Goal: Information Seeking & Learning: Check status

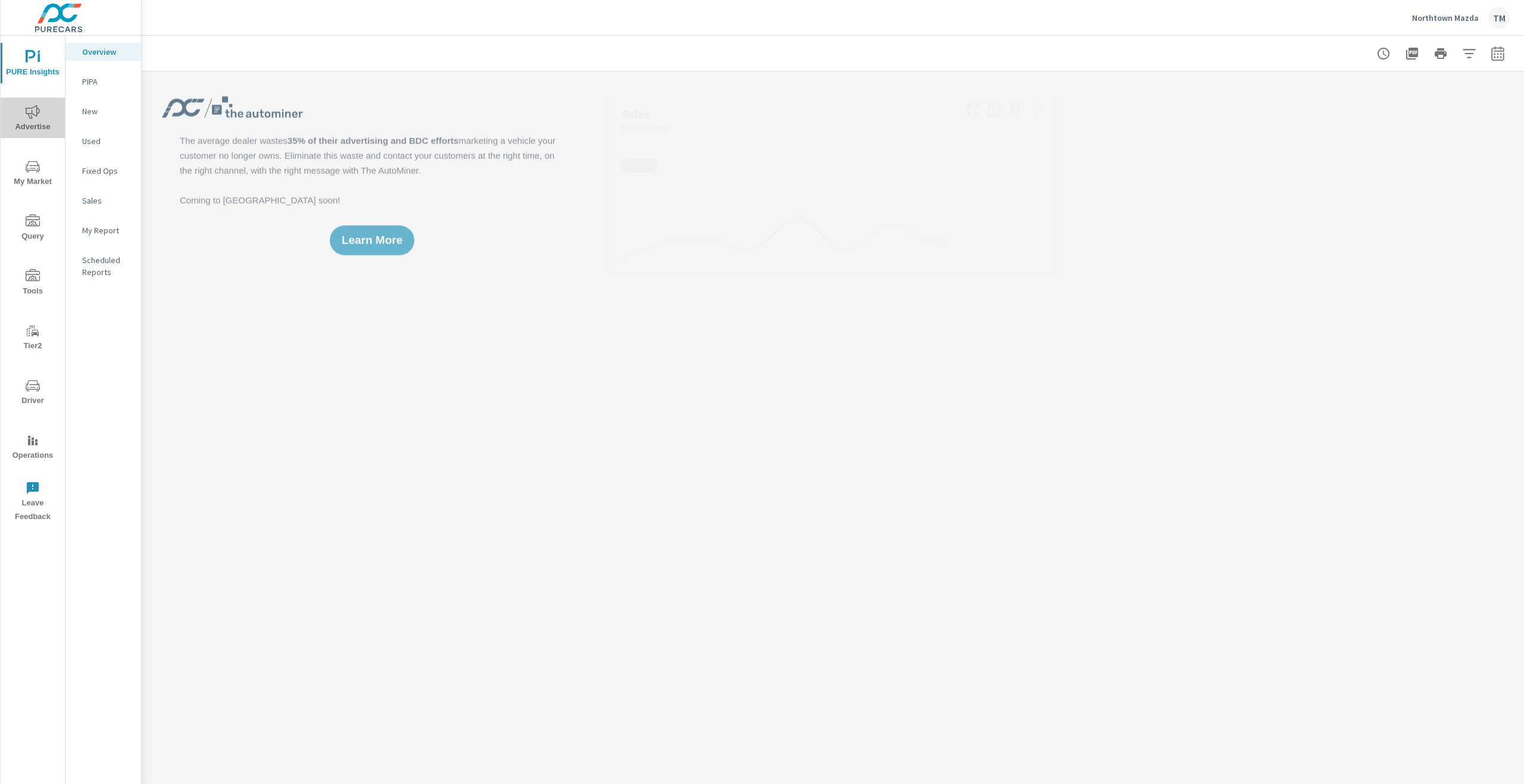
click at [45, 115] on span "Advertise" at bounding box center [32, 119] width 57 height 30
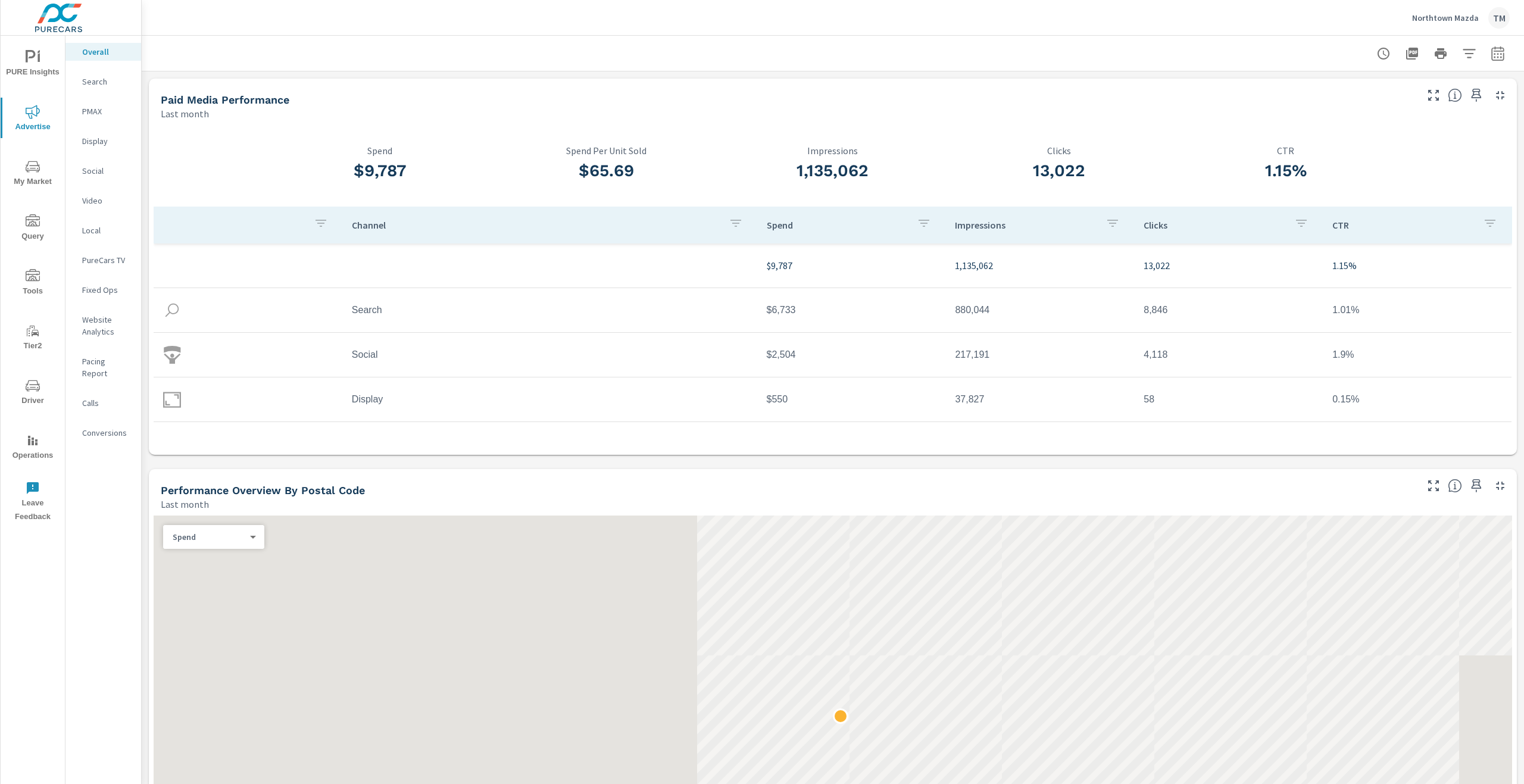
click at [1486, 55] on button "button" at bounding box center [1498, 53] width 24 height 24
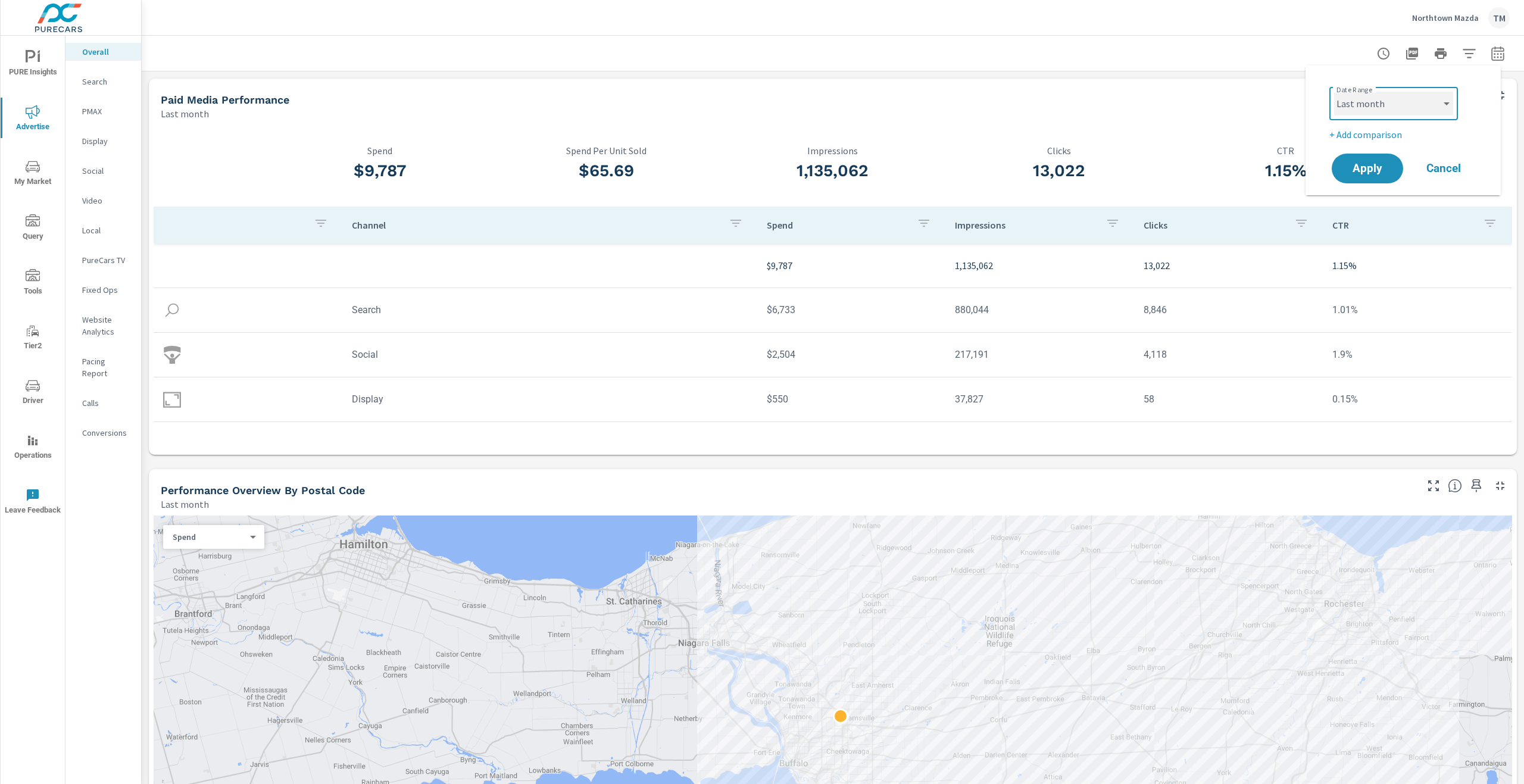
click at [1431, 100] on select "Custom Yesterday Last week Last 7 days Last 14 days Last 30 days Last 45 days L…" at bounding box center [1393, 103] width 119 height 24
click at [1334, 91] on select "Custom Yesterday Last week Last 7 days Last 14 days Last 30 days Last 45 days L…" at bounding box center [1393, 103] width 119 height 24
select select "Month to date"
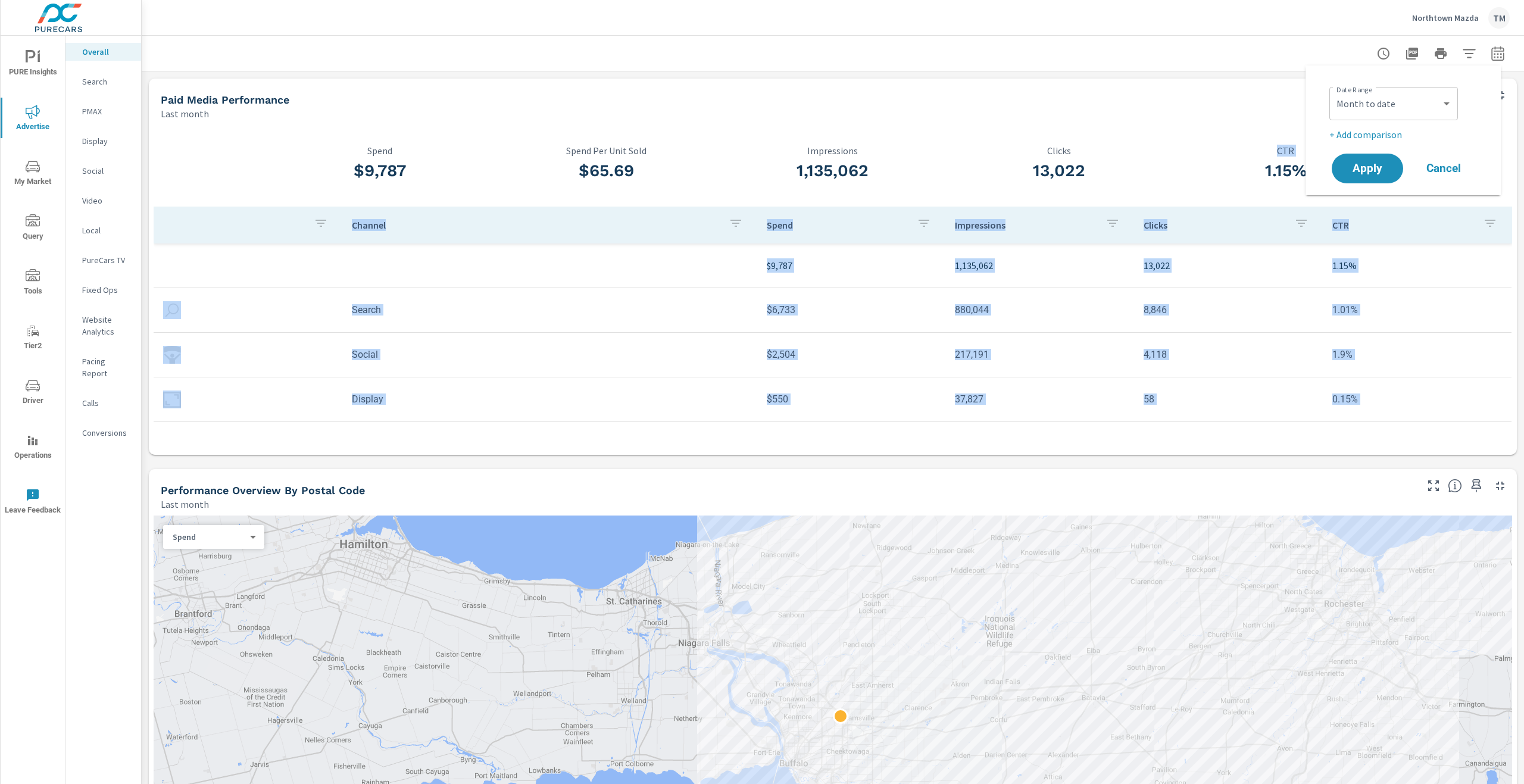
drag, startPoint x: 1354, startPoint y: 195, endPoint x: 1355, endPoint y: 183, distance: 12.0
click at [1354, 193] on body "PURE Insights Advertise My Market Query Tools Tier2 Driver Operations Leave Fee…" at bounding box center [762, 392] width 1524 height 784
click at [1355, 179] on div "Date Range Custom Yesterday Last week Last 7 days Last 14 days Last 30 days Las…" at bounding box center [1403, 130] width 195 height 130
click at [1493, 52] on icon "button" at bounding box center [1498, 53] width 14 height 14
select select "Month to date"
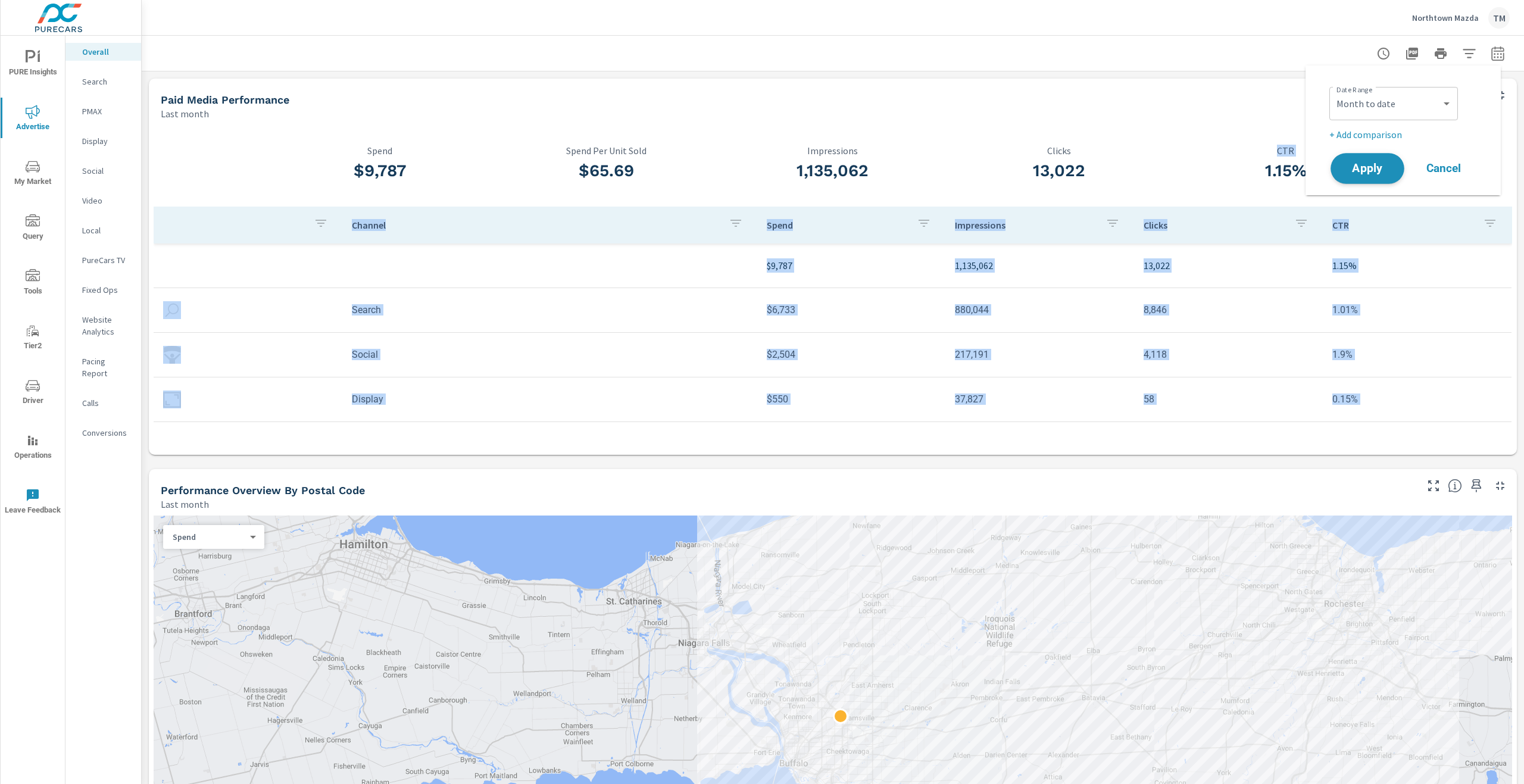
click at [1369, 163] on span "Apply" at bounding box center [1367, 169] width 48 height 11
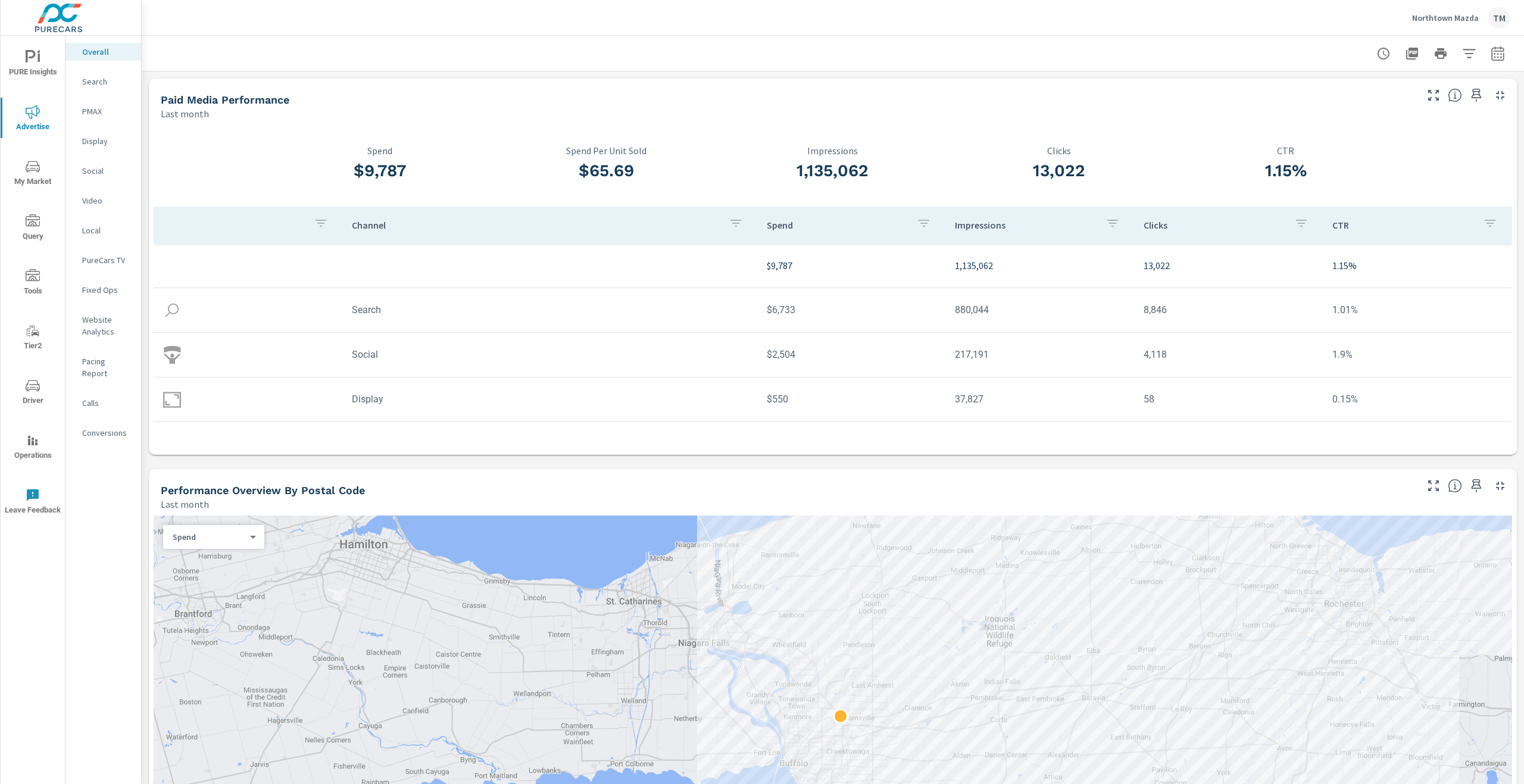
click at [1190, 114] on div "Last month" at bounding box center [788, 114] width 1254 height 14
click at [1492, 51] on icon "button" at bounding box center [1498, 53] width 13 height 14
click at [1371, 105] on select "Custom Yesterday Last week Last 7 days Last 14 days Last 30 days Last 45 days L…" at bounding box center [1393, 103] width 119 height 24
click at [1334, 91] on select "Custom Yesterday Last week Last 7 days Last 14 days Last 30 days Last 45 days L…" at bounding box center [1393, 103] width 119 height 24
select select "Month to date"
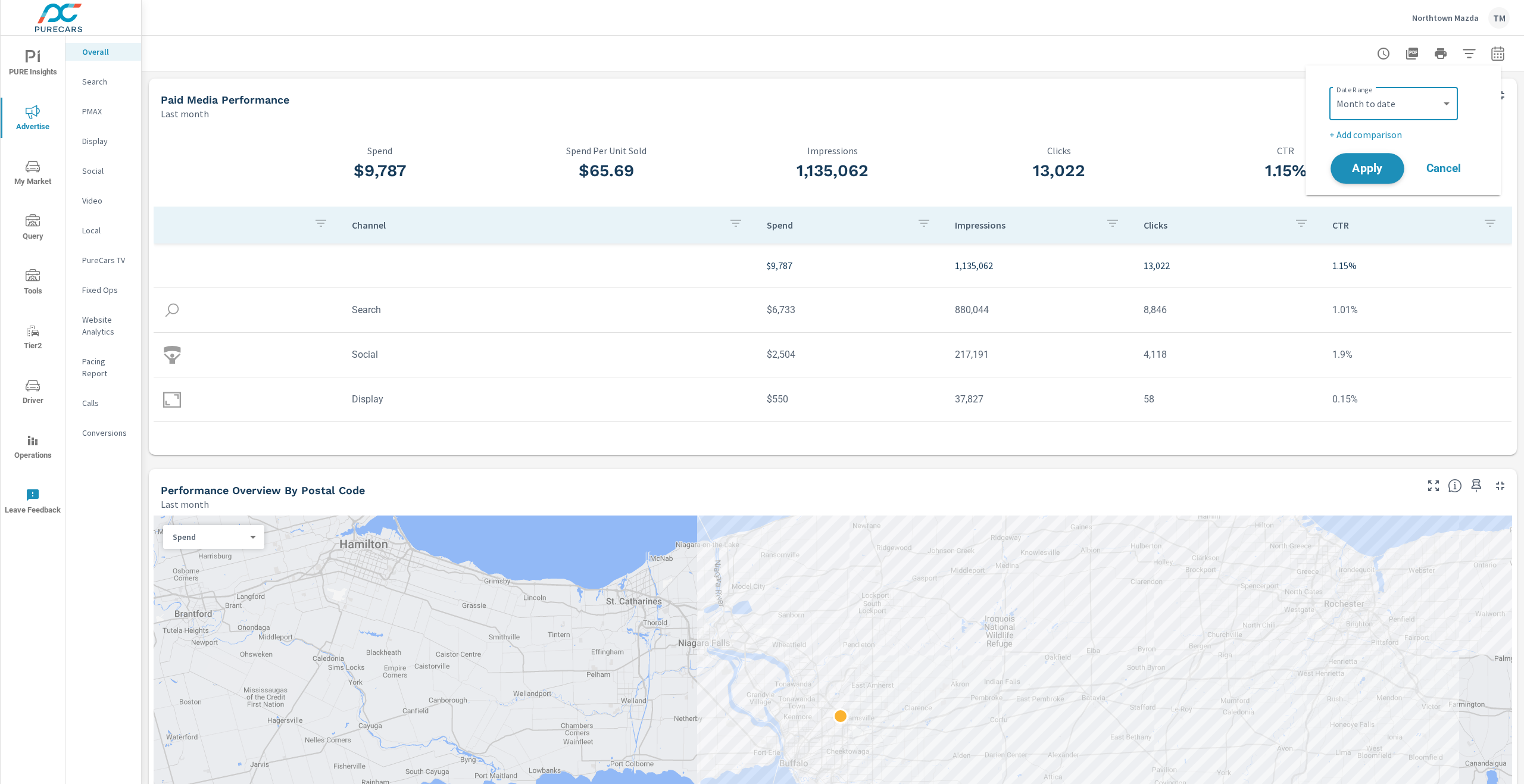
click at [1359, 170] on span "Apply" at bounding box center [1367, 169] width 48 height 11
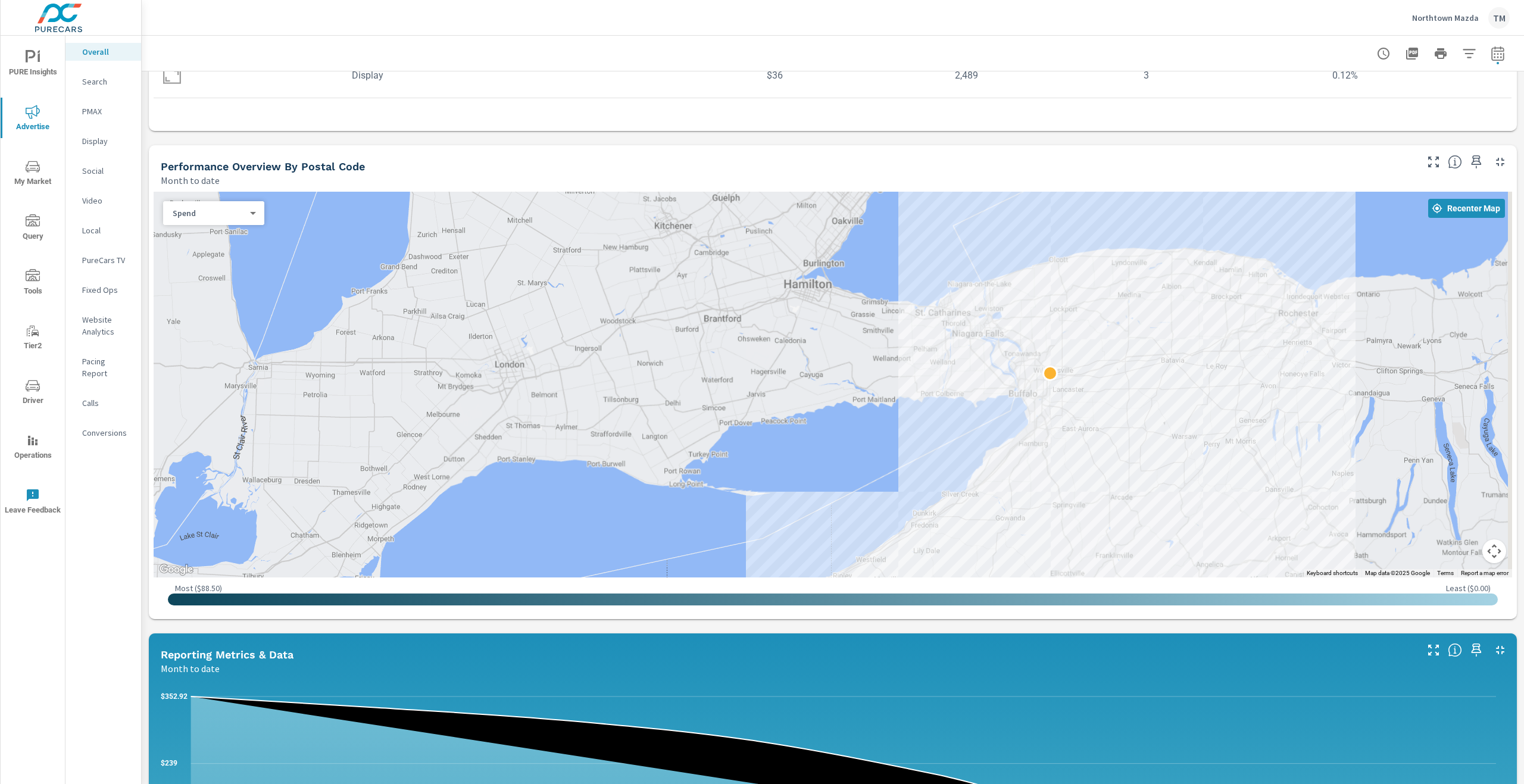
scroll to position [298, 0]
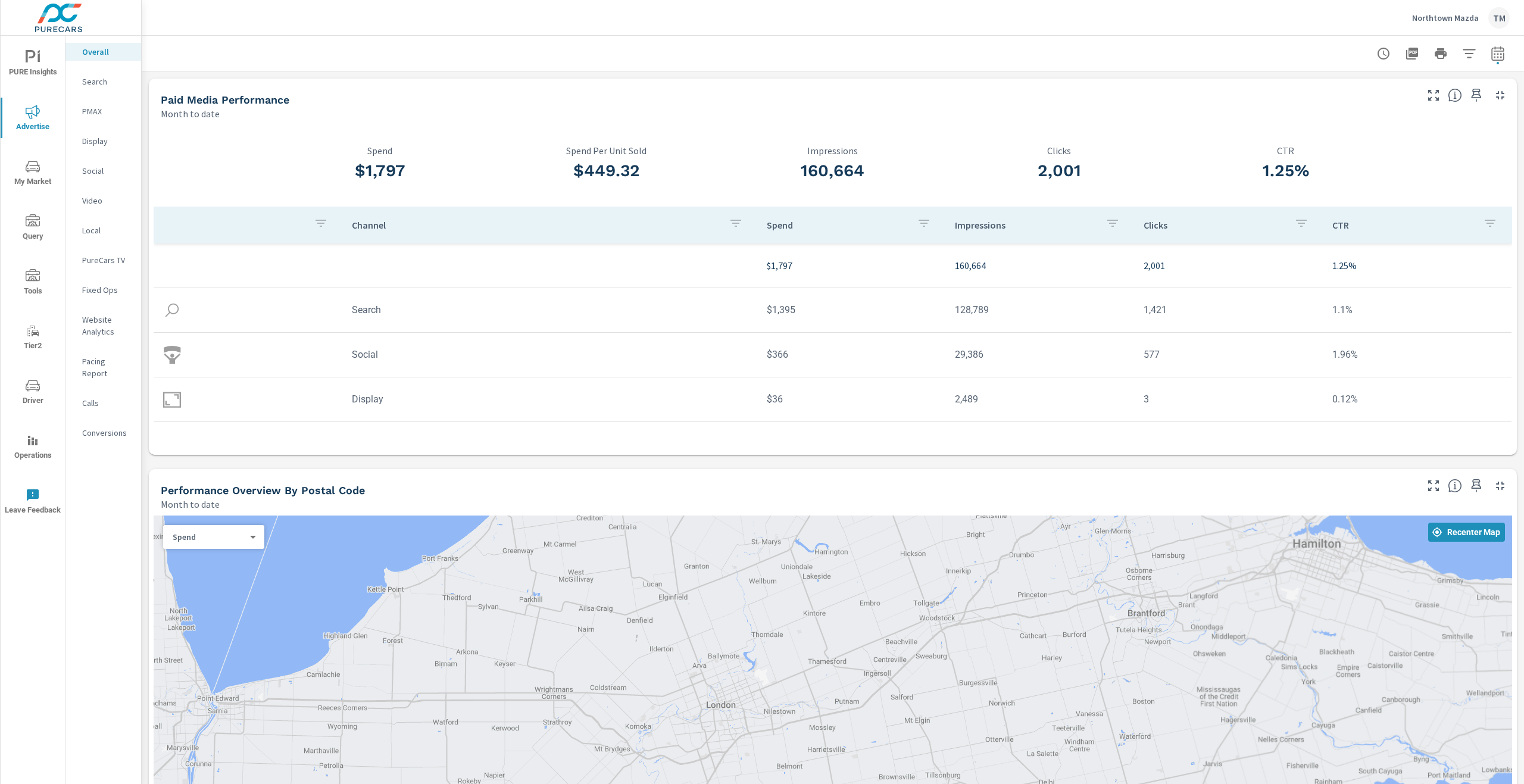
click at [1496, 43] on div at bounding box center [1440, 53] width 138 height 24
click at [1501, 58] on div at bounding box center [833, 53] width 1383 height 35
click at [1492, 60] on icon "button" at bounding box center [1498, 53] width 13 height 14
click at [1386, 107] on select "Custom Yesterday Last week Last 7 days Last 14 days Last 30 days Last 45 days L…" at bounding box center [1393, 103] width 119 height 24
click at [1334, 91] on select "Custom Yesterday Last week Last 7 days Last 14 days Last 30 days Last 45 days L…" at bounding box center [1393, 103] width 119 height 24
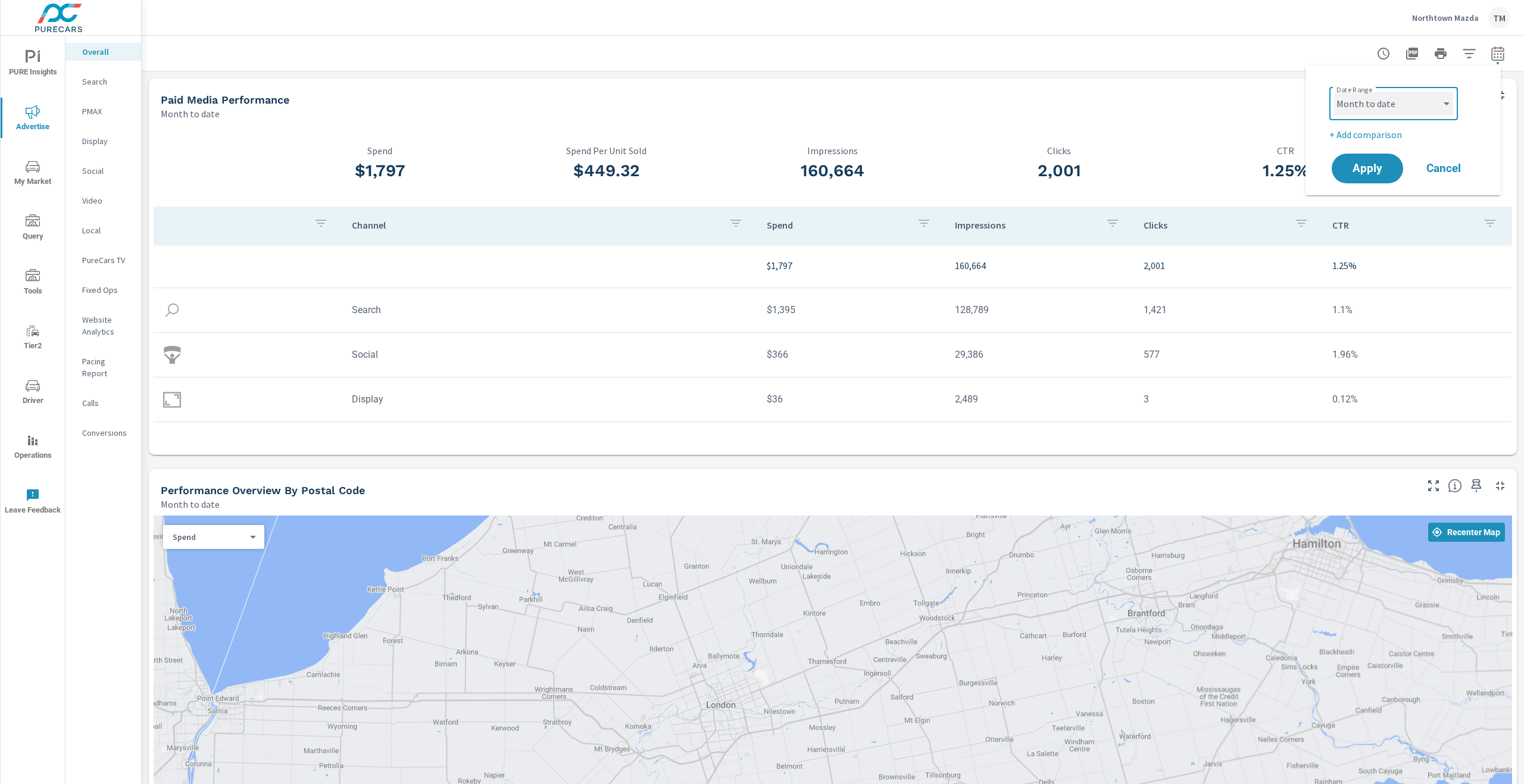
select select "custom"
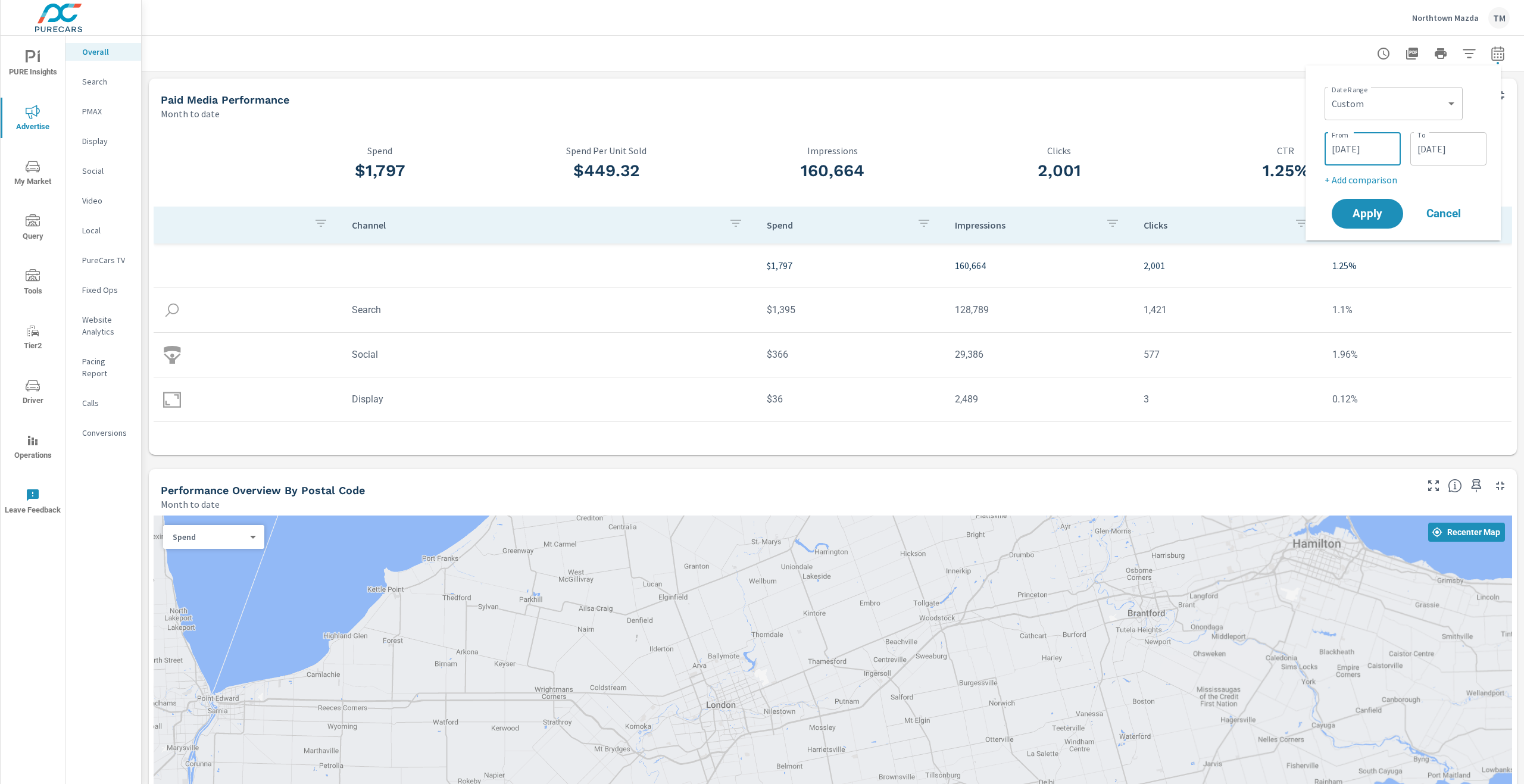
click at [1375, 158] on input "09/01/2025" at bounding box center [1362, 149] width 67 height 24
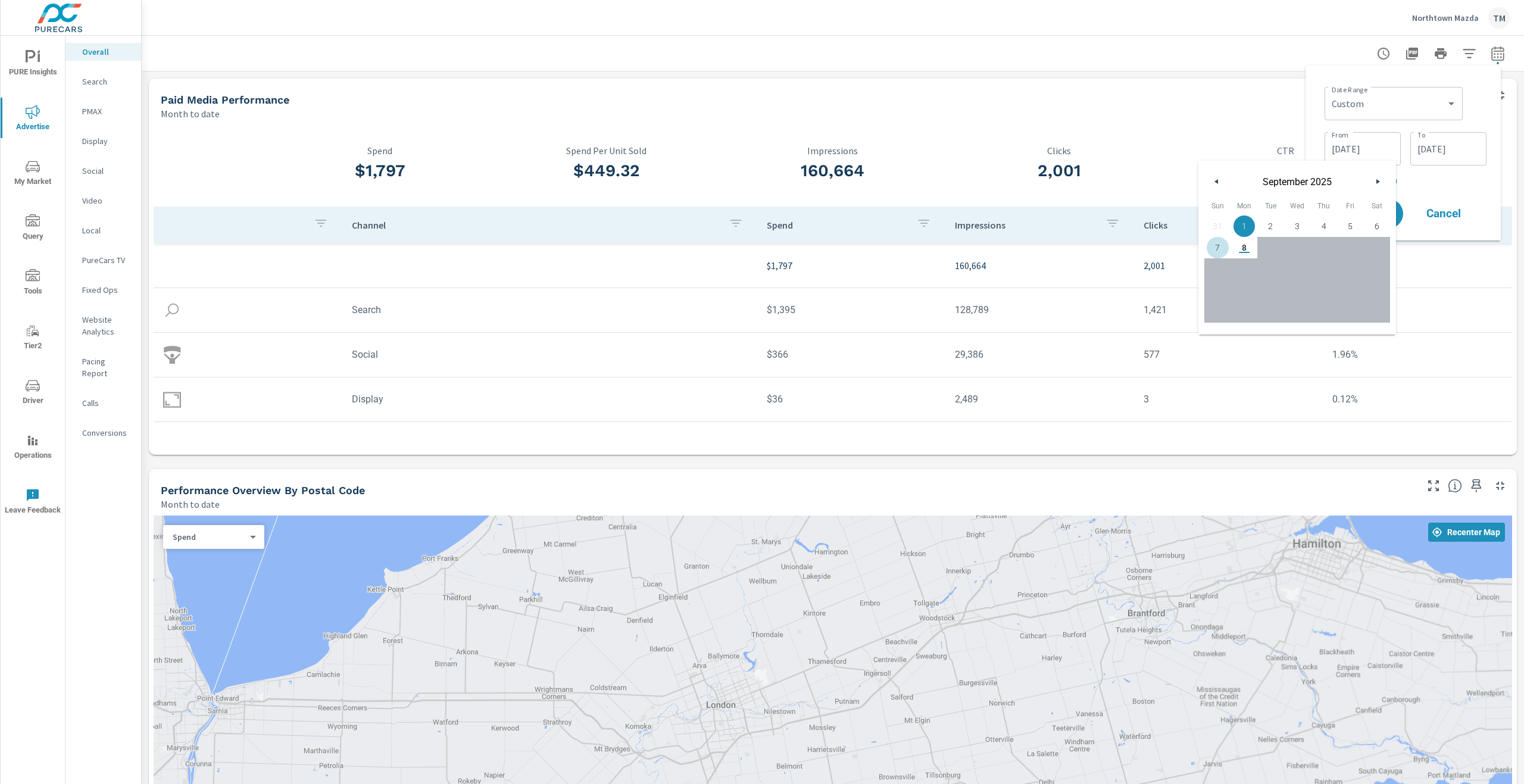
click at [1223, 251] on span "7" at bounding box center [1218, 247] width 27 height 15
type input "09/07/2025"
click at [1454, 143] on input "09/08/2025" at bounding box center [1448, 149] width 67 height 24
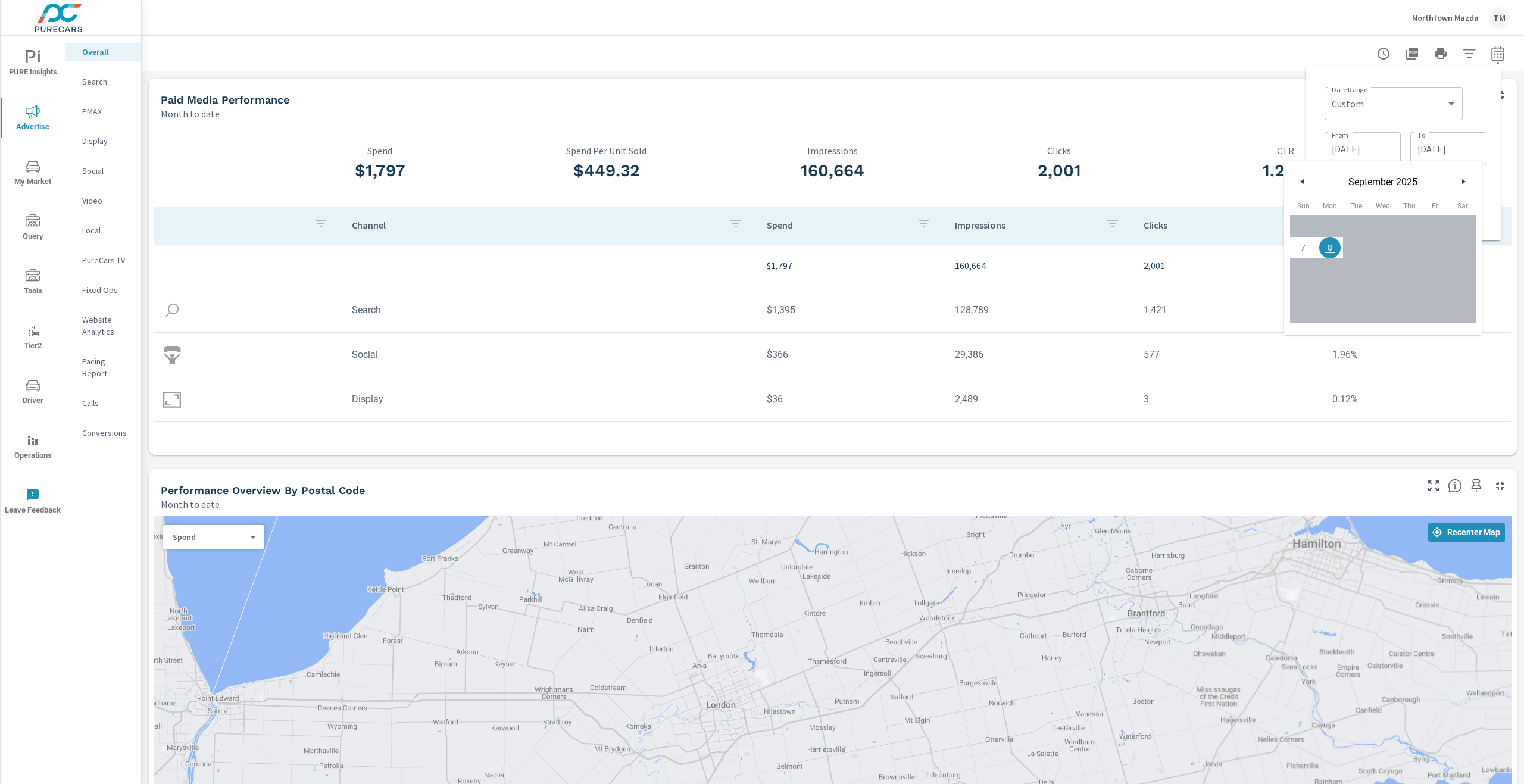
click at [1468, 109] on div "Date Range Custom Yesterday Last week Last 7 days Last 14 days Last 30 days Las…" at bounding box center [1405, 103] width 162 height 41
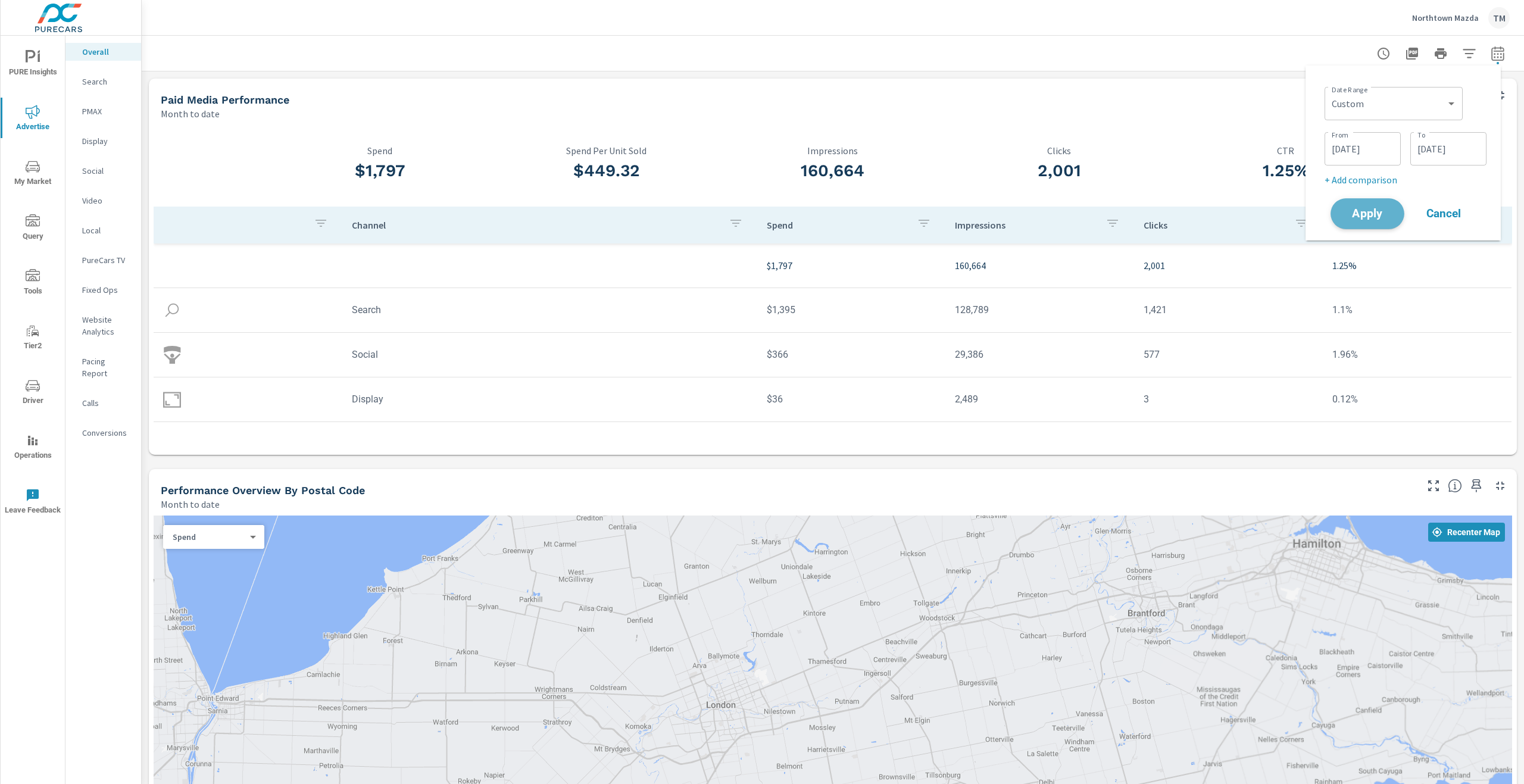
click at [1370, 209] on span "Apply" at bounding box center [1367, 214] width 48 height 11
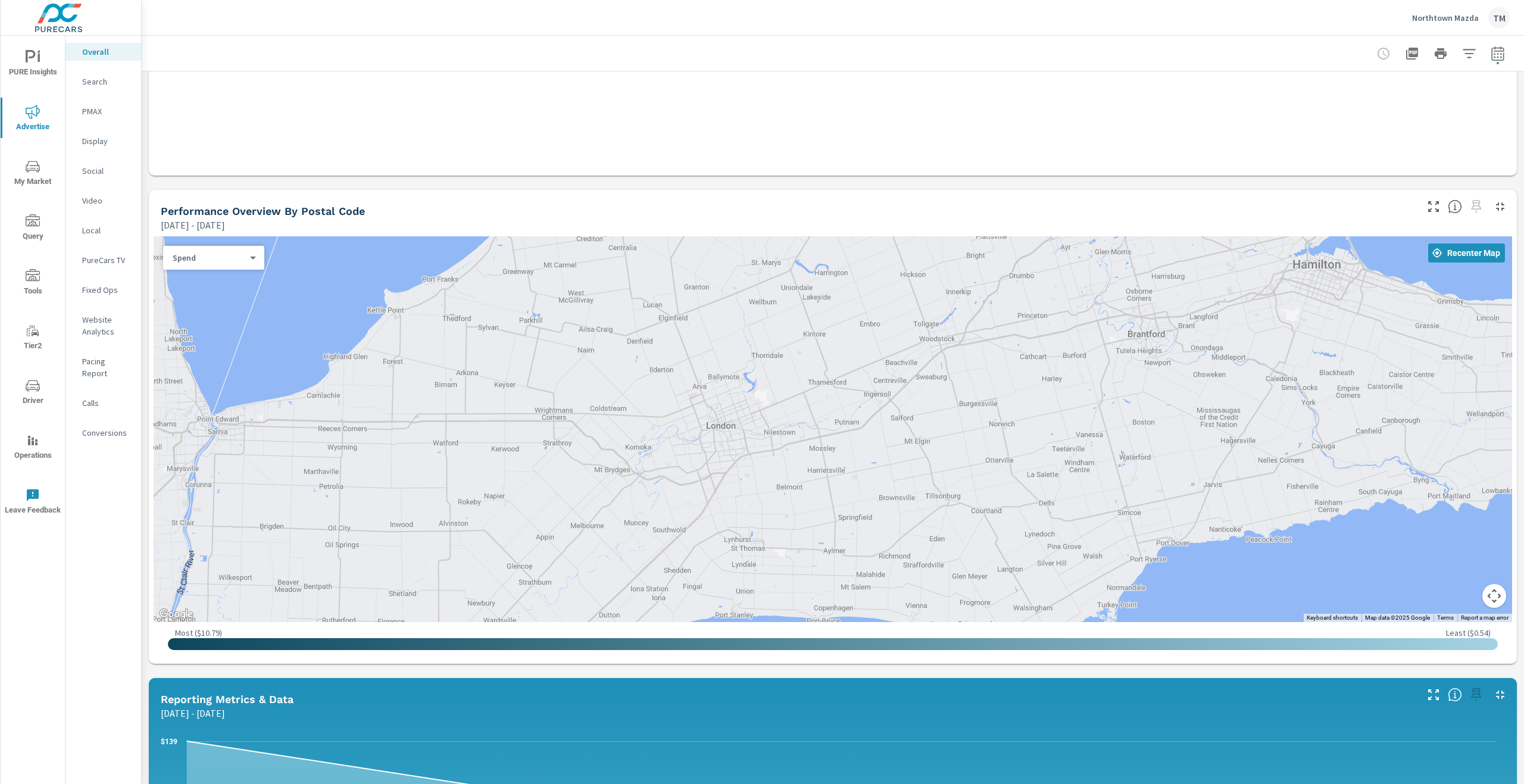
scroll to position [536, 0]
